Goal: Navigation & Orientation: Find specific page/section

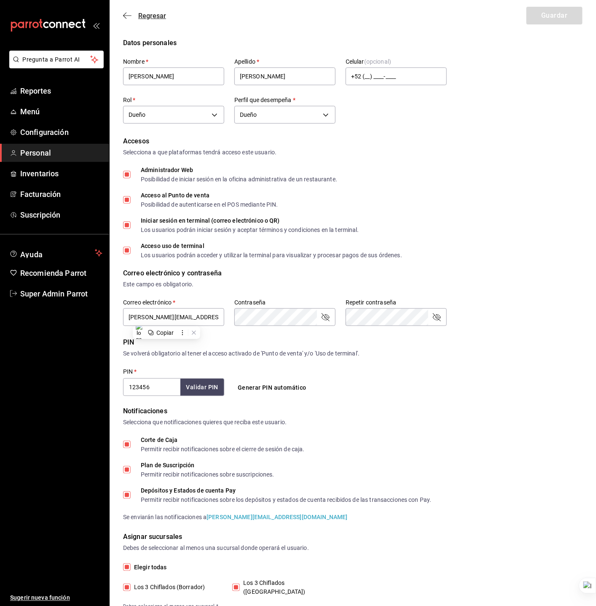
click at [129, 16] on icon "button" at bounding box center [127, 16] width 8 height 8
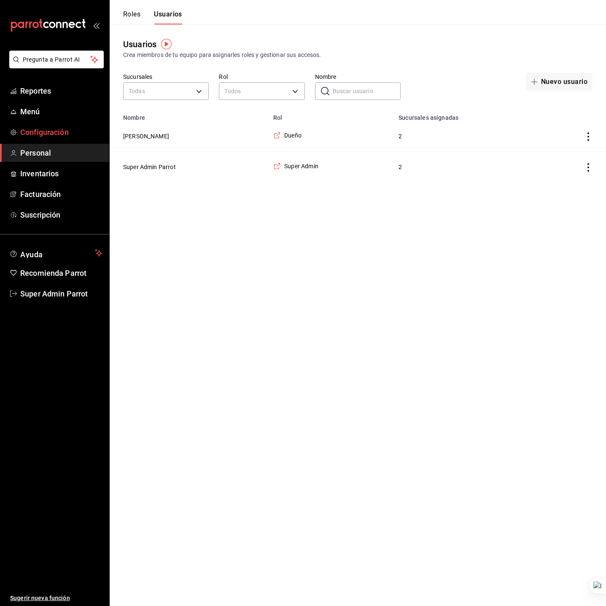
click at [58, 129] on span "Configuración" at bounding box center [61, 132] width 82 height 11
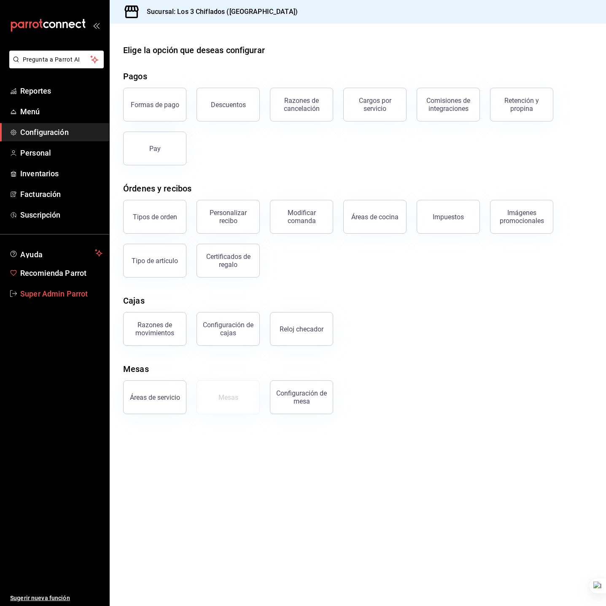
click at [60, 288] on span "Super Admin Parrot" at bounding box center [61, 293] width 82 height 11
